Goal: Information Seeking & Learning: Learn about a topic

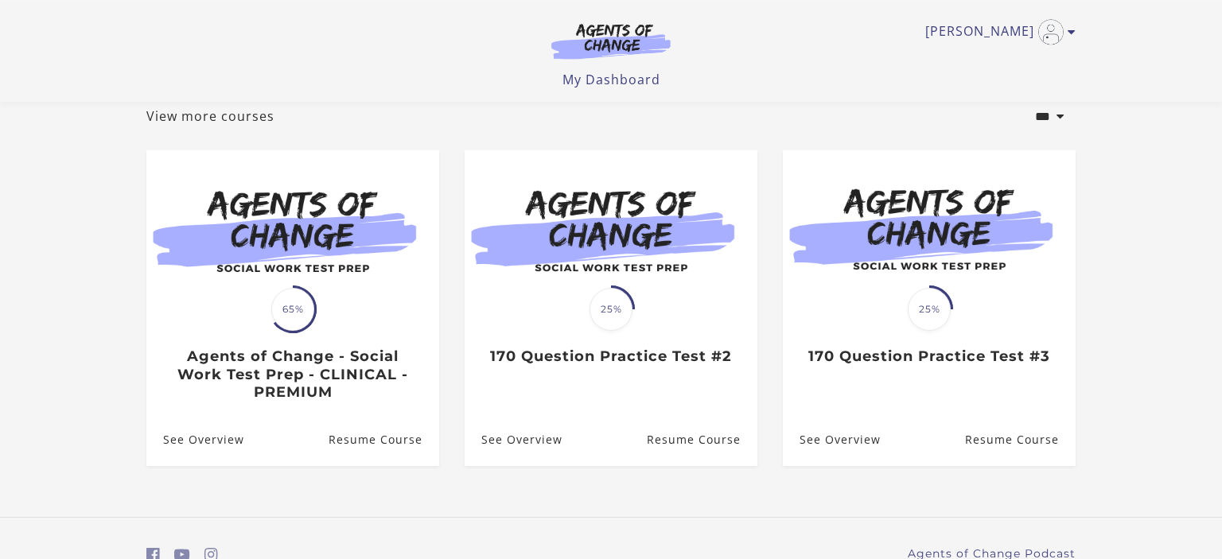
scroll to position [95, 0]
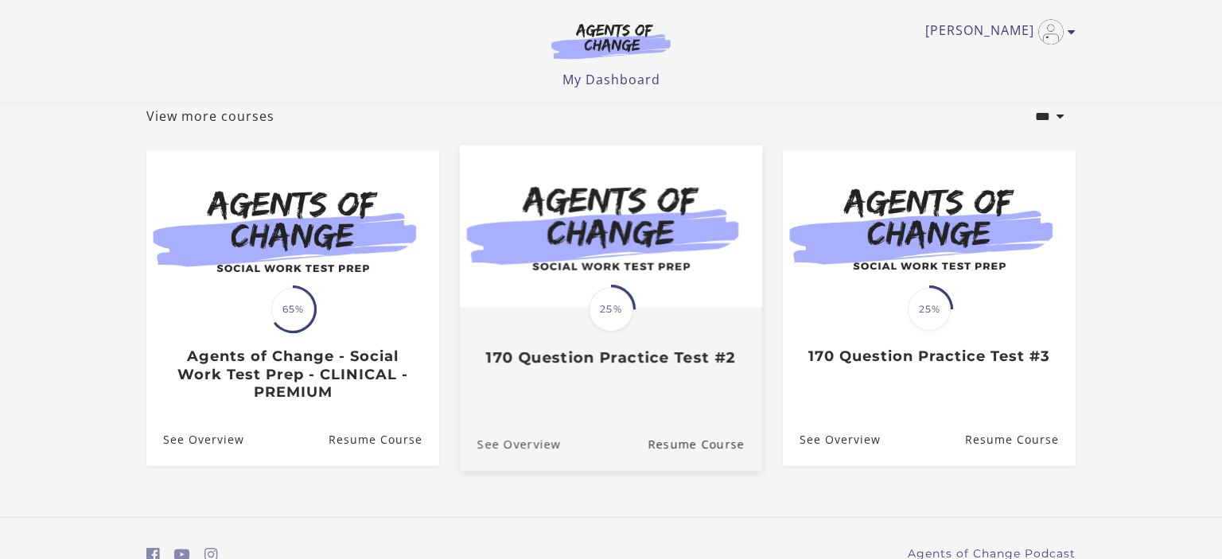
click at [514, 444] on link "See Overview" at bounding box center [510, 444] width 101 height 53
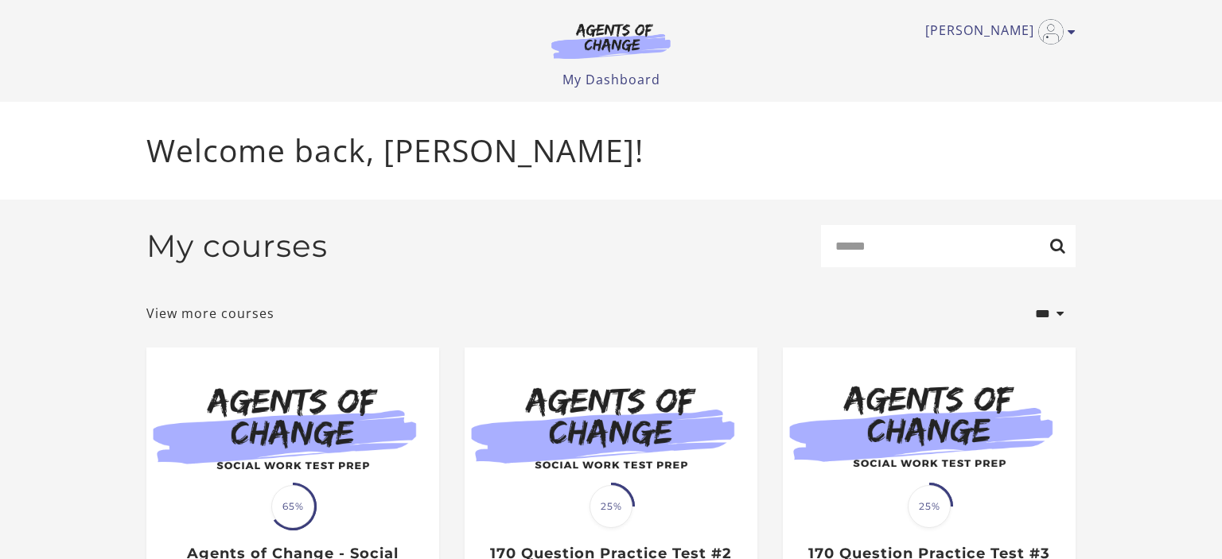
scroll to position [96, 0]
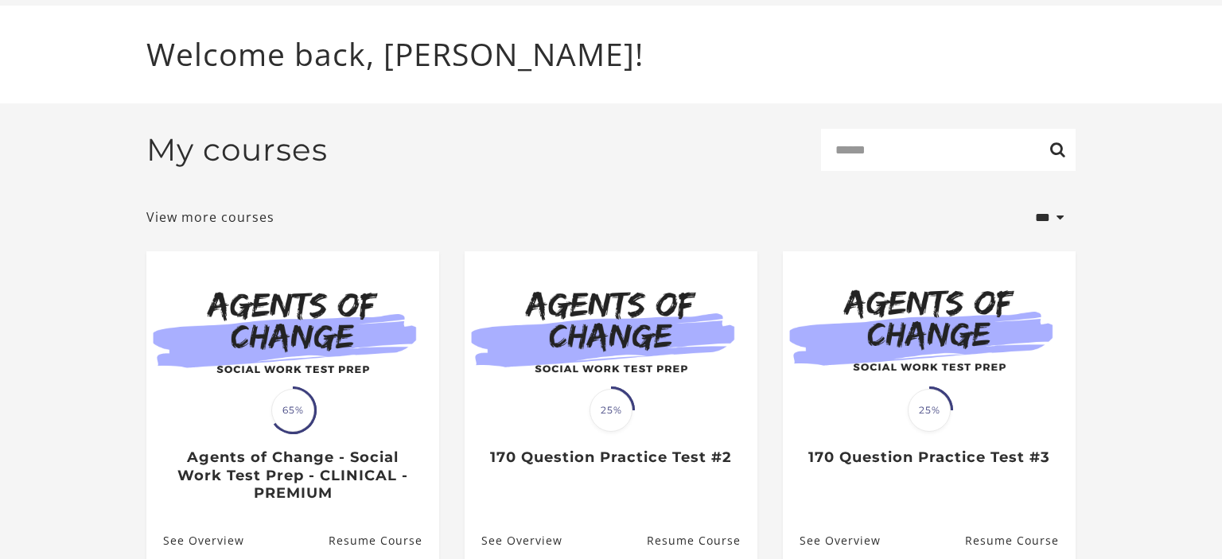
click at [237, 441] on div "Translation missing: en.liquid.partials.dashboard_course_card.progress_descript…" at bounding box center [292, 456] width 293 height 92
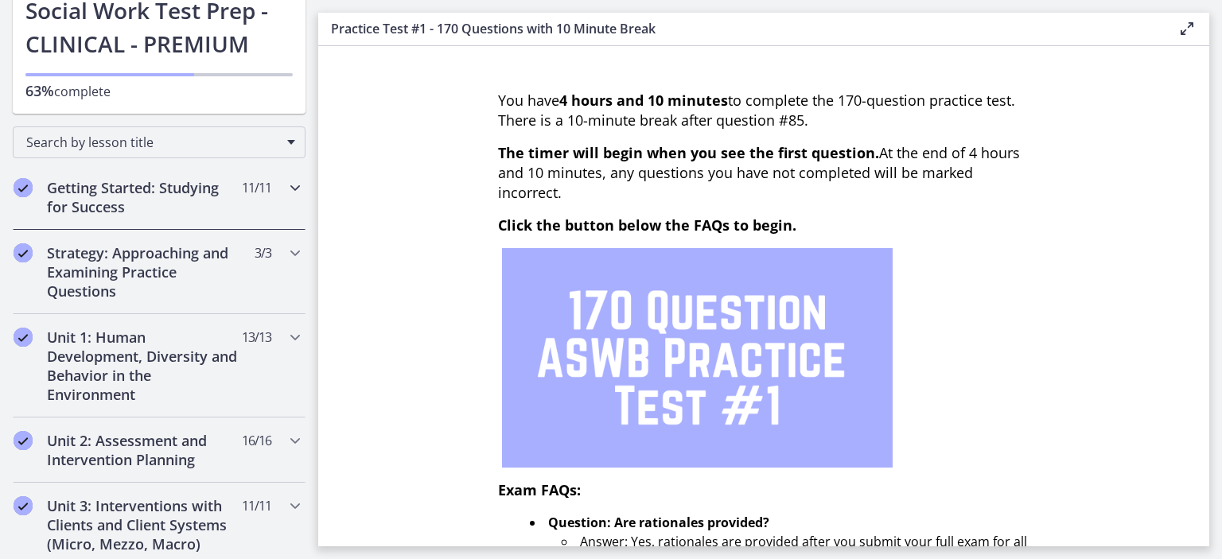
scroll to position [177, 0]
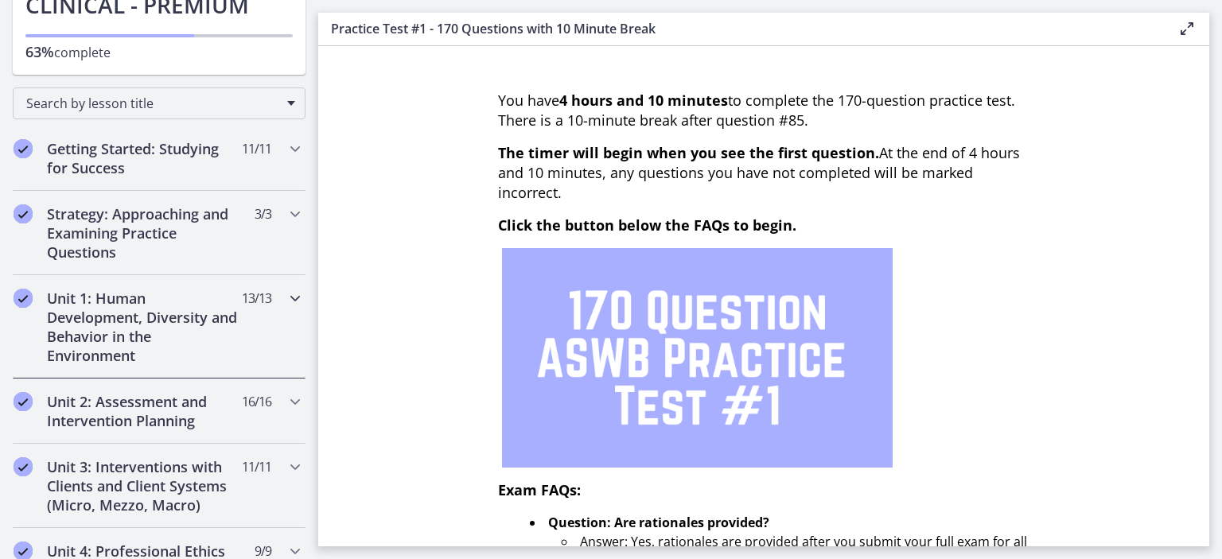
click at [173, 338] on h2 "Unit 1: Human Development, Diversity and Behavior in the Environment" at bounding box center [144, 327] width 194 height 76
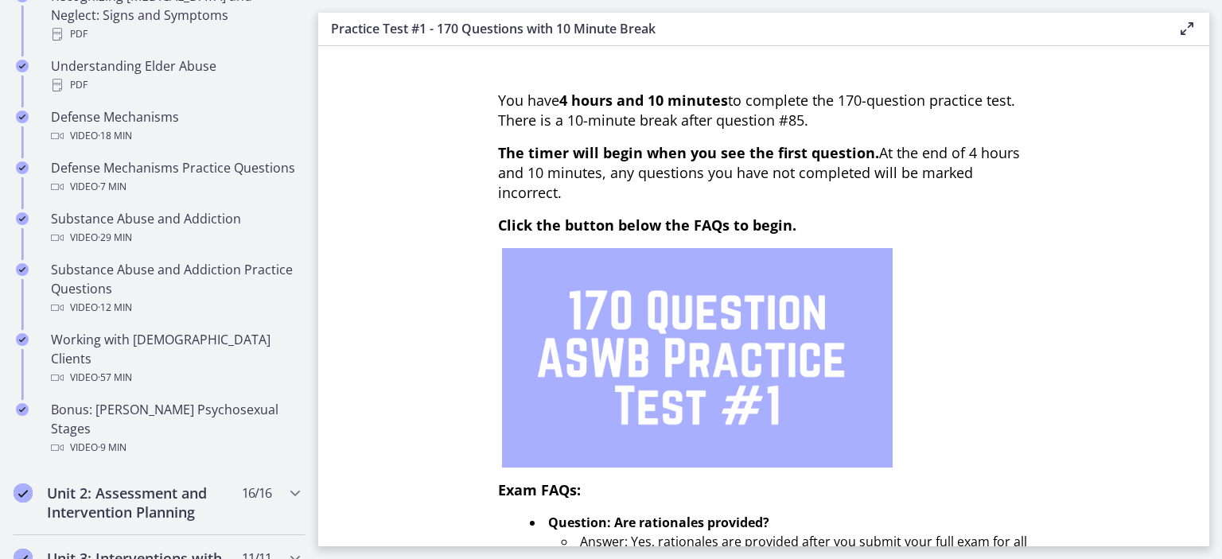
scroll to position [990, 0]
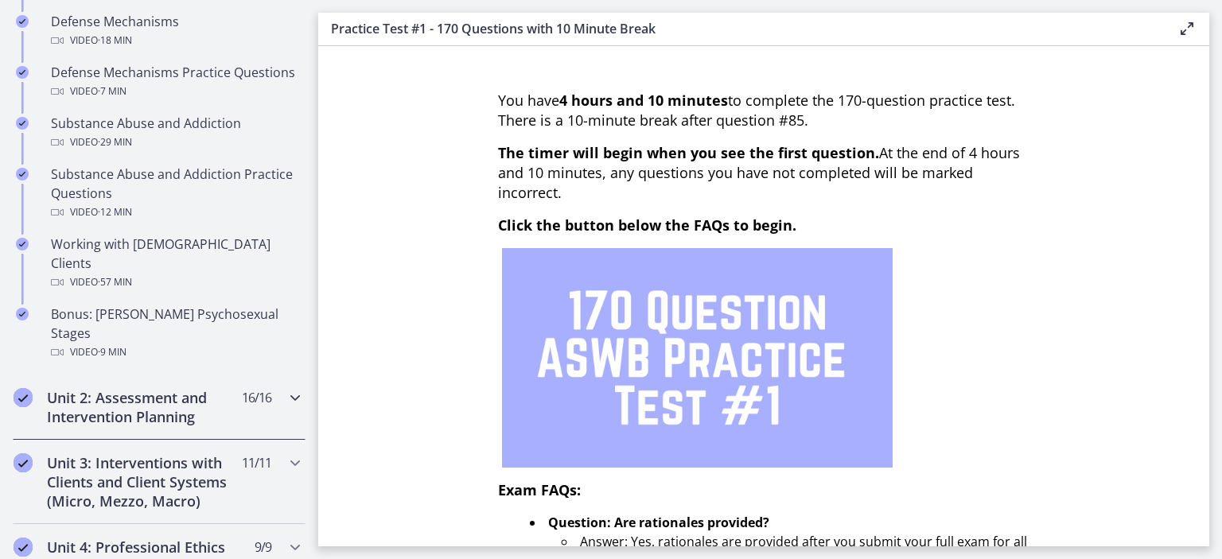
click at [219, 388] on h2 "Unit 2: Assessment and Intervention Planning" at bounding box center [144, 407] width 194 height 38
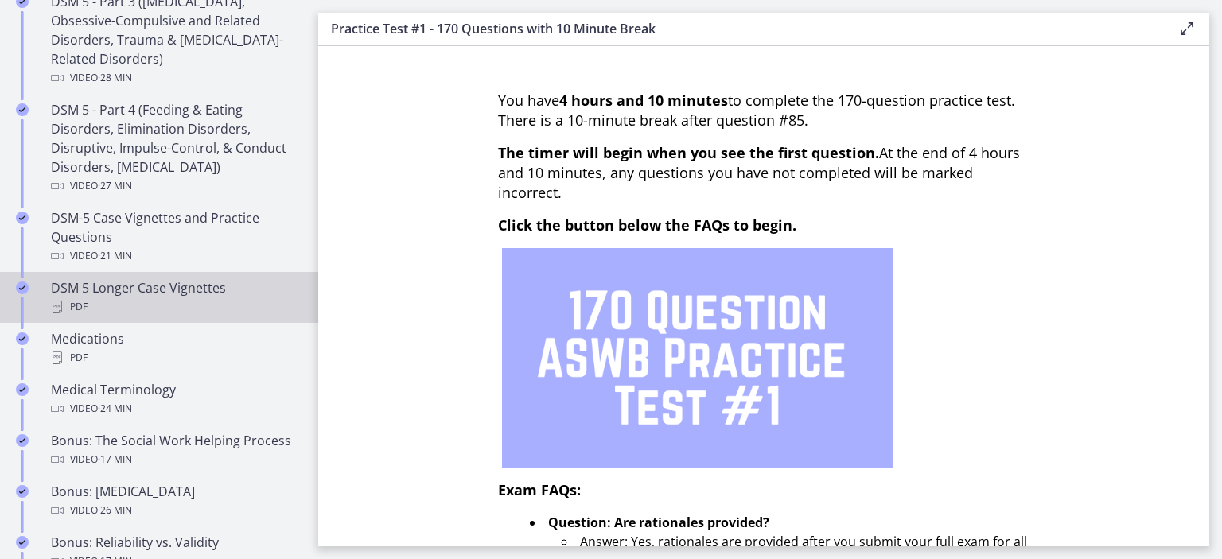
scroll to position [953, 0]
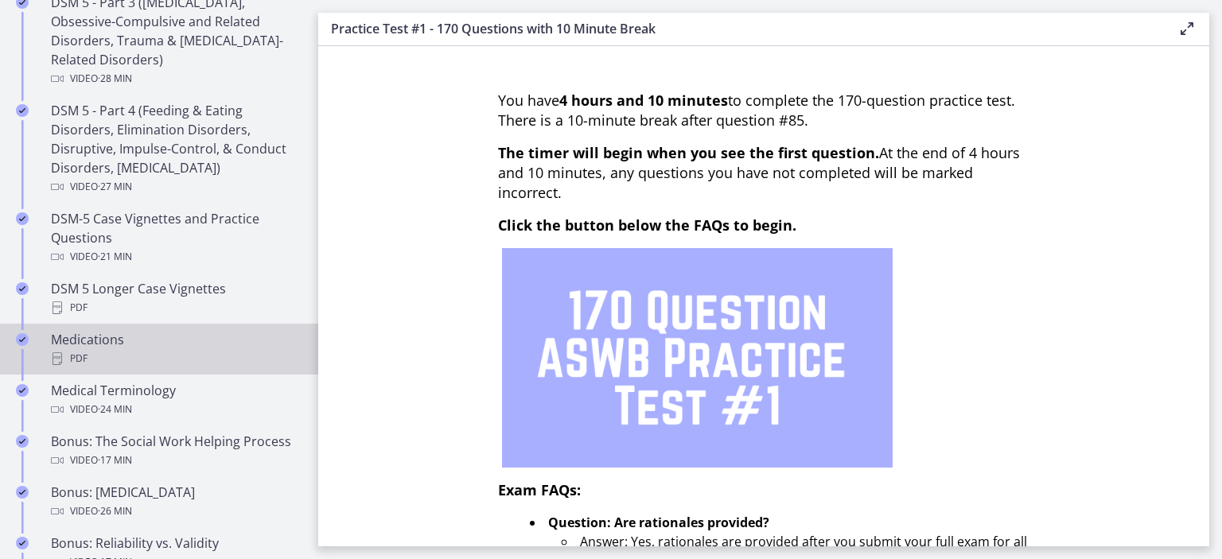
click at [176, 342] on div "Medications PDF" at bounding box center [175, 349] width 248 height 38
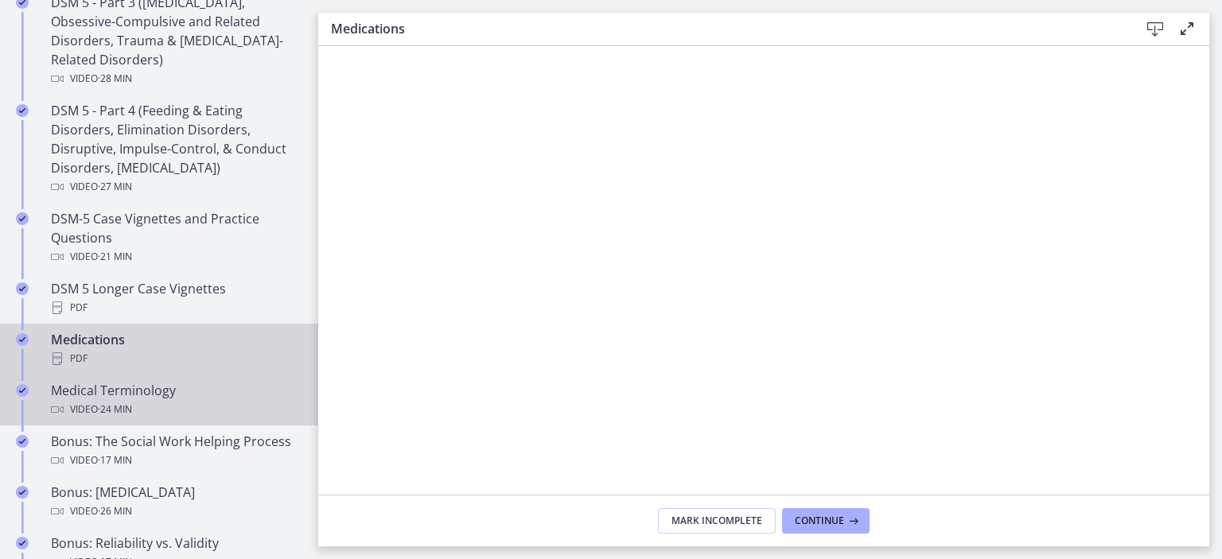
click at [173, 393] on div "Medical Terminology Video · 24 min" at bounding box center [175, 400] width 248 height 38
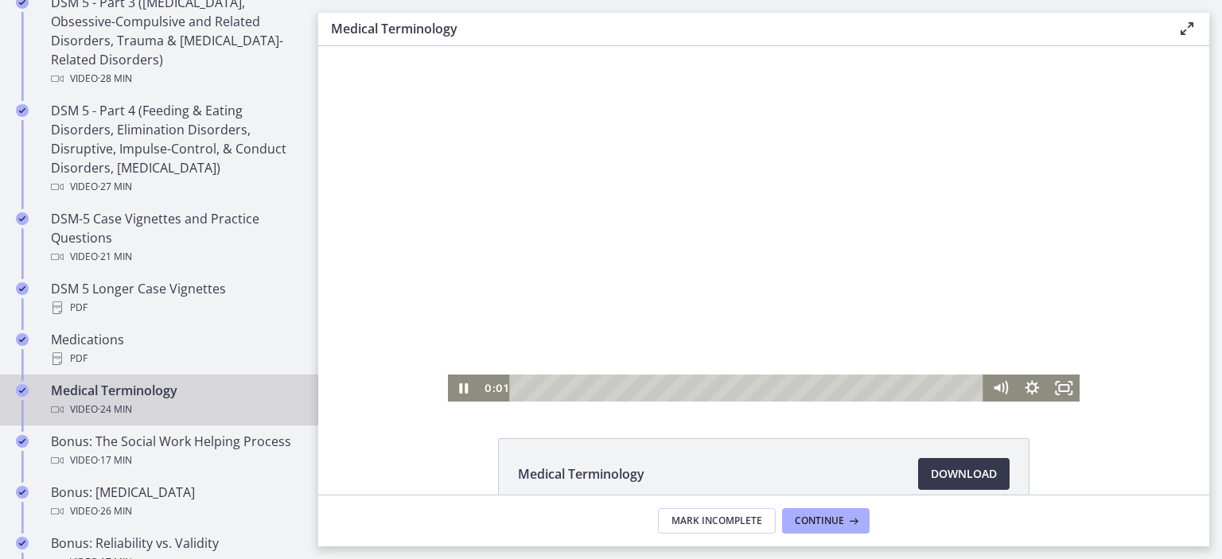
scroll to position [32, 0]
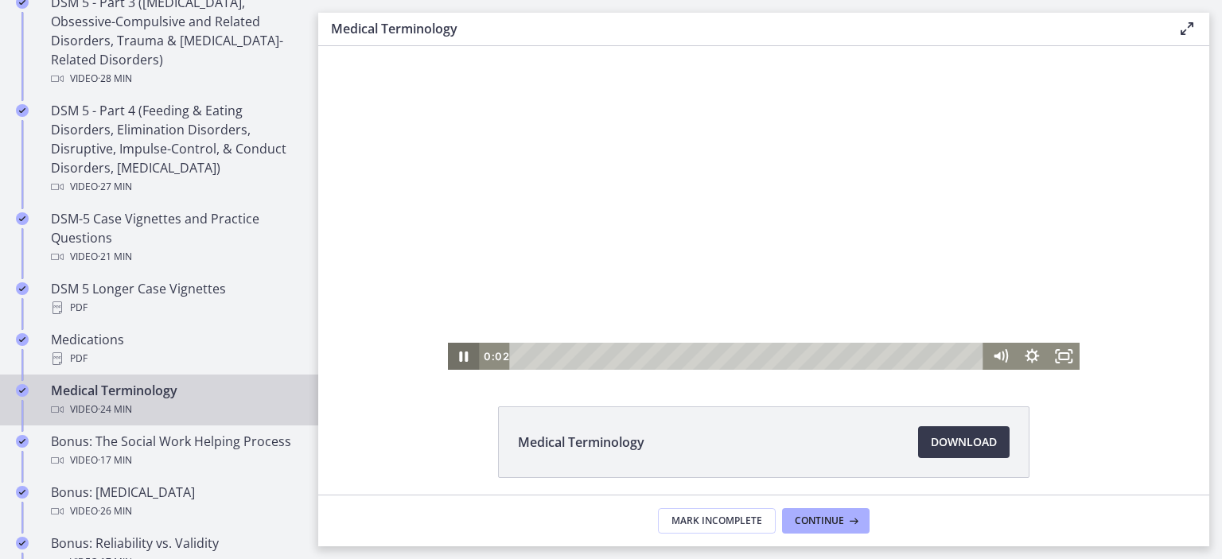
click at [466, 363] on icon "Pause" at bounding box center [464, 356] width 32 height 27
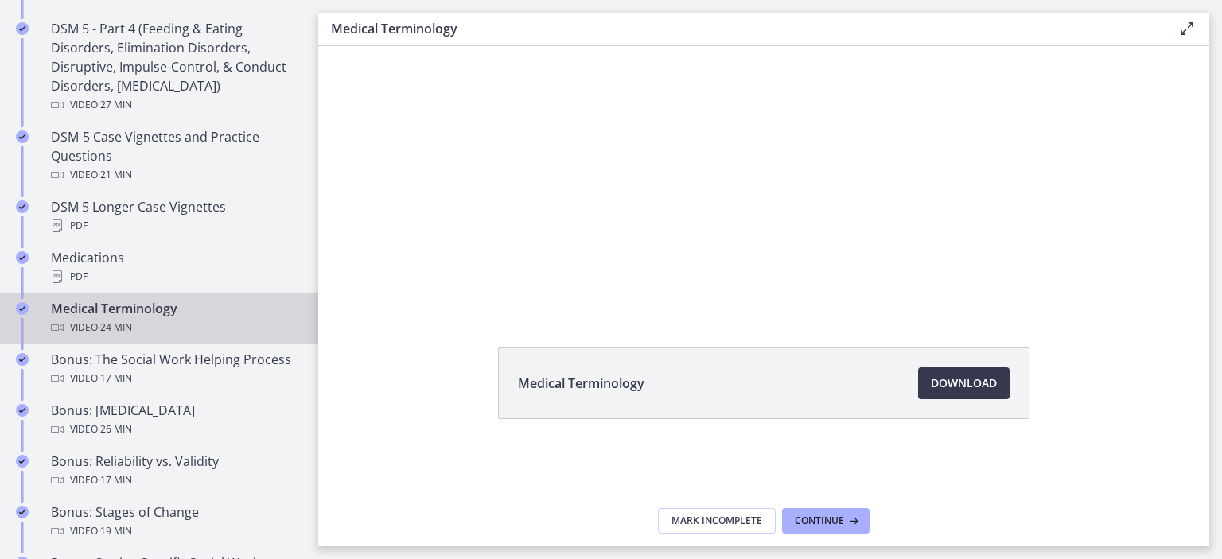
scroll to position [1112, 0]
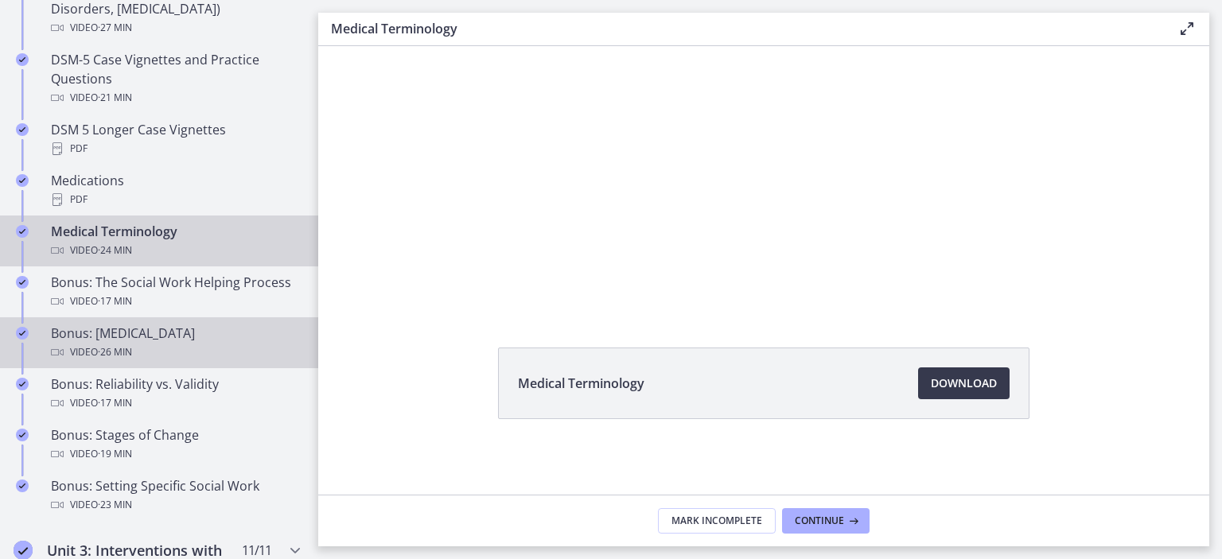
click at [173, 344] on div "Video · 26 min" at bounding box center [175, 352] width 248 height 19
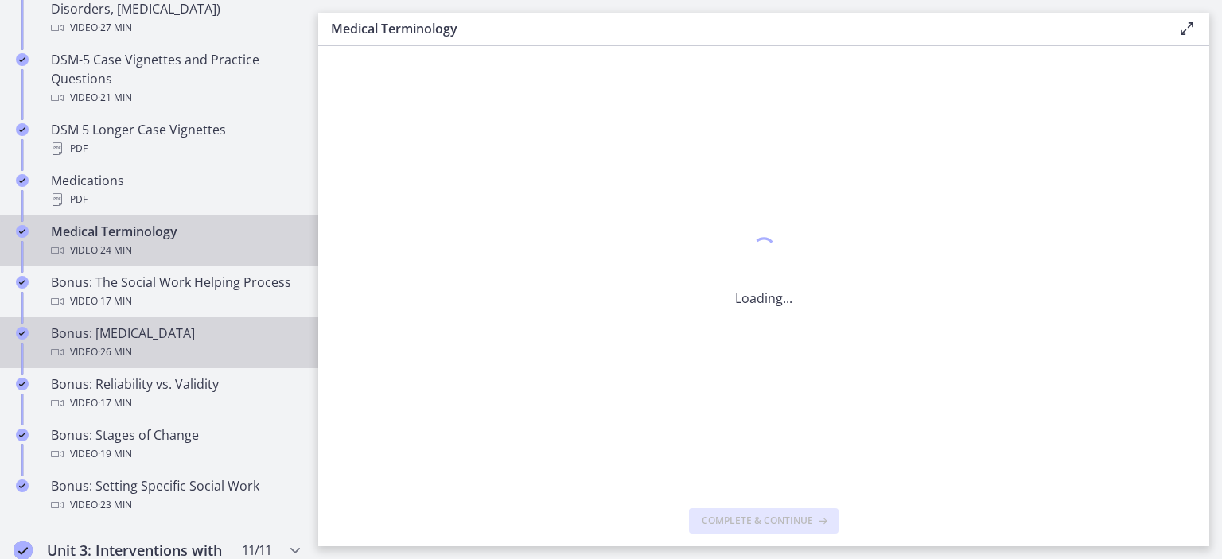
scroll to position [0, 0]
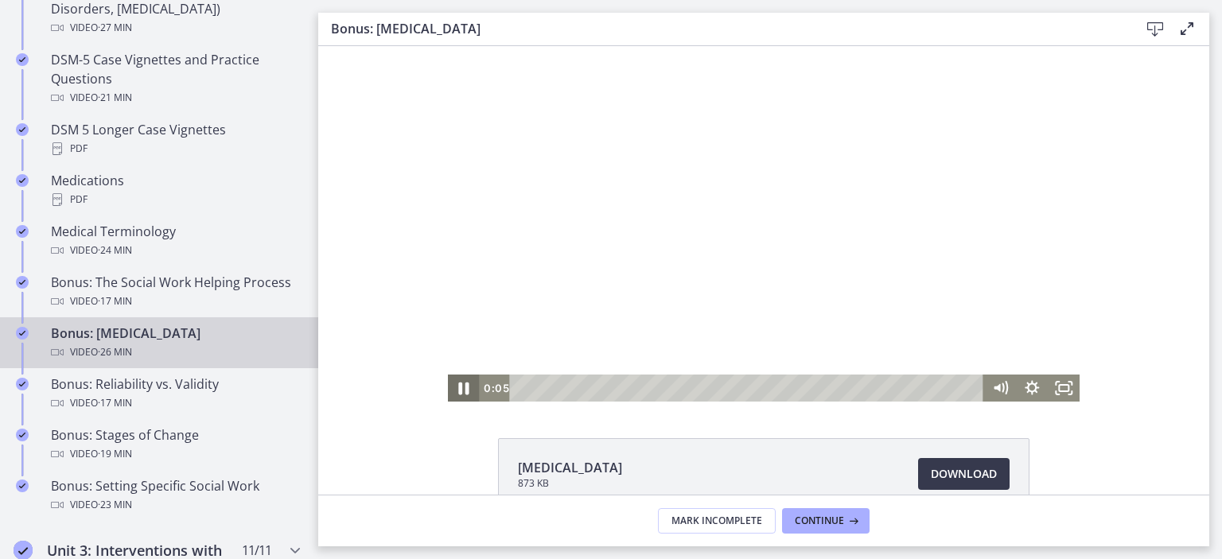
click at [457, 391] on icon "Pause" at bounding box center [464, 388] width 38 height 33
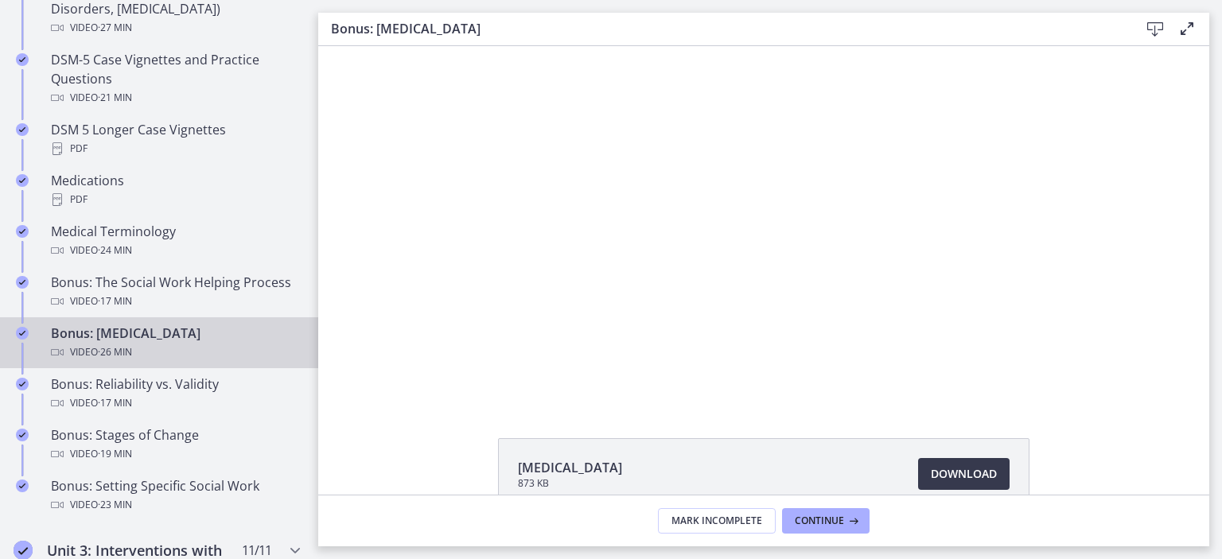
scroll to position [91, 0]
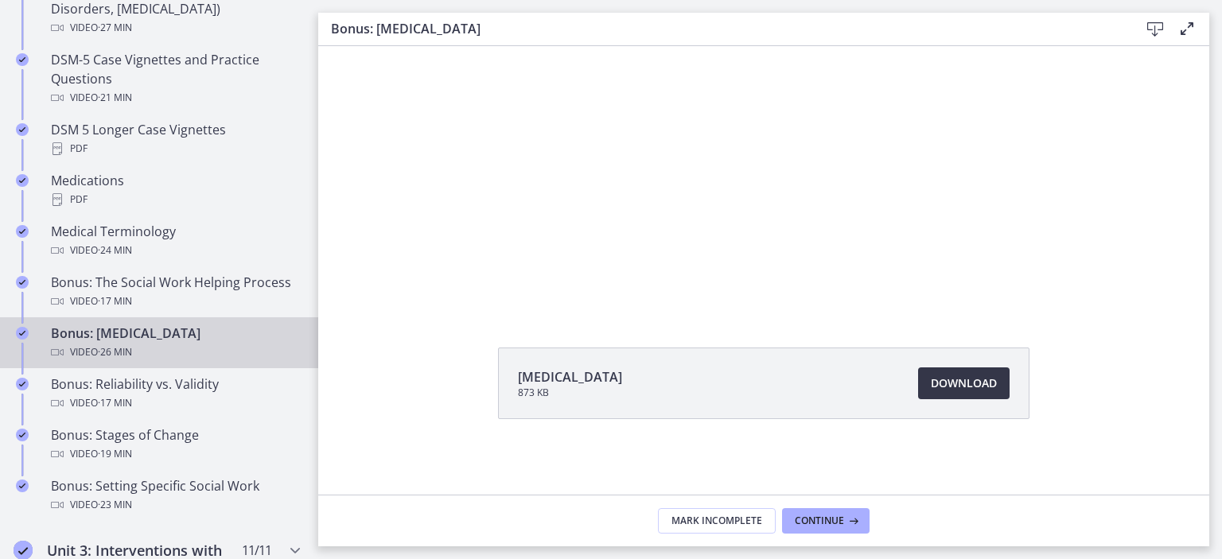
click at [990, 383] on span "Download Opens in a new window" at bounding box center [964, 383] width 66 height 19
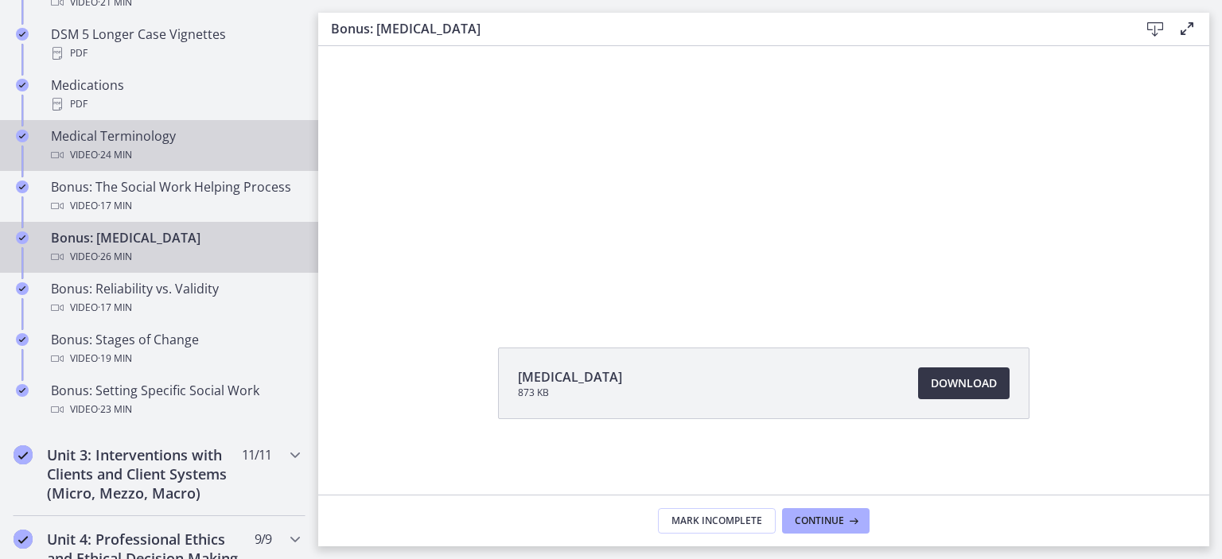
scroll to position [1210, 0]
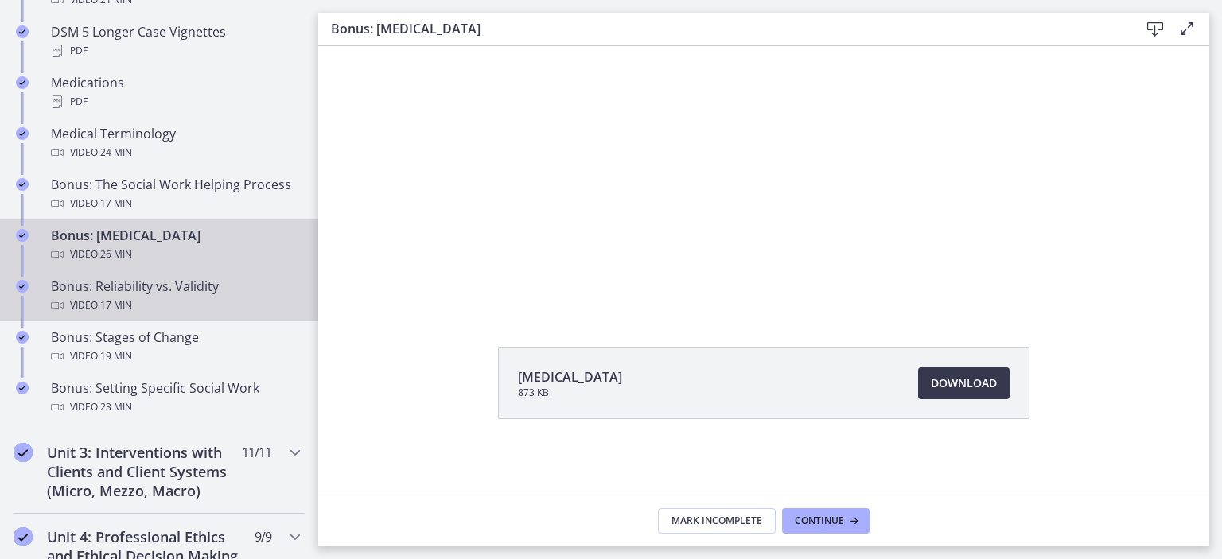
click at [202, 275] on link "Bonus: Reliability vs. Validity Video · 17 min" at bounding box center [159, 295] width 318 height 51
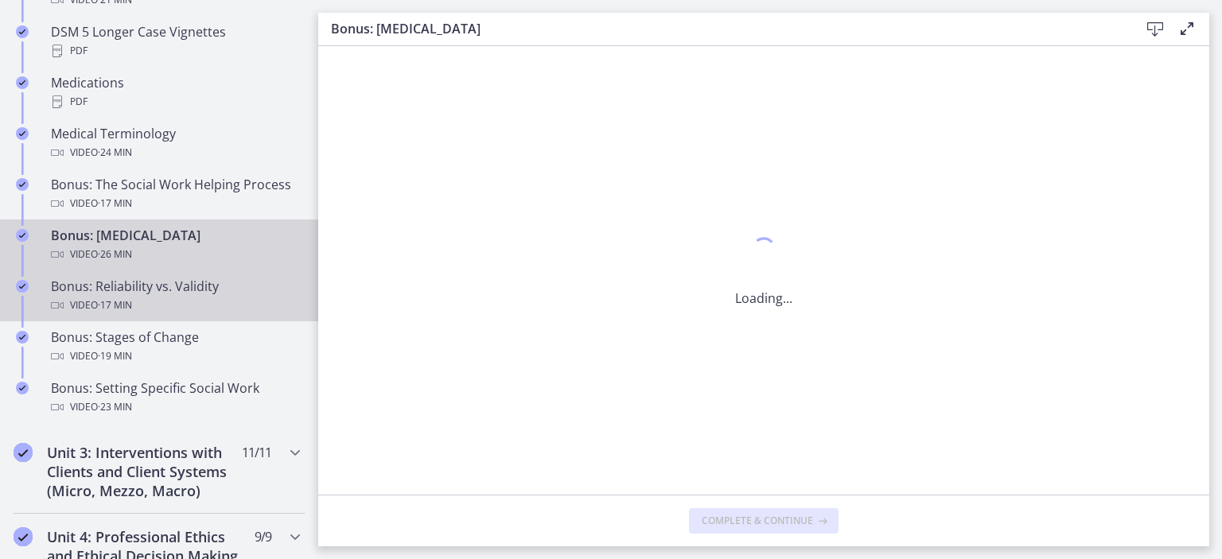
scroll to position [0, 0]
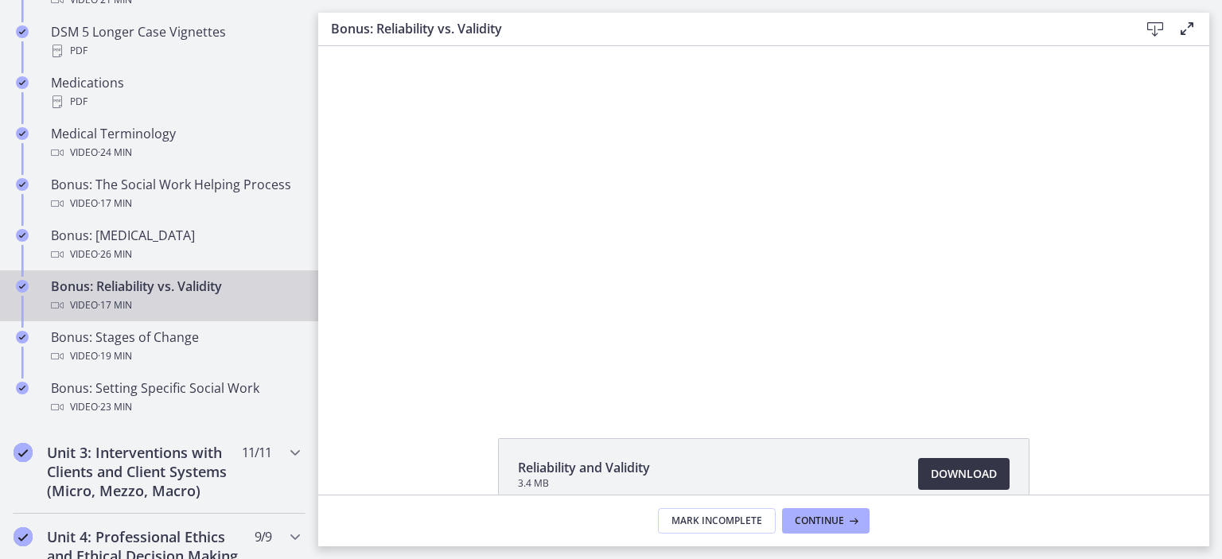
click at [947, 460] on link "Download Opens in a new window" at bounding box center [963, 474] width 91 height 32
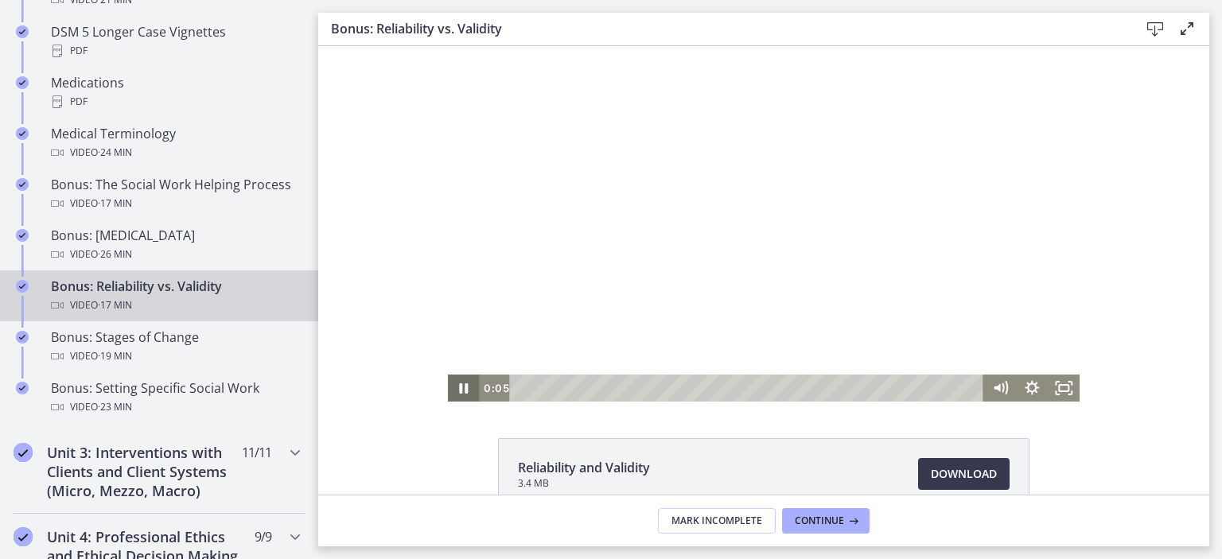
click at [469, 383] on icon "Pause" at bounding box center [464, 388] width 32 height 27
